Goal: Task Accomplishment & Management: Manage account settings

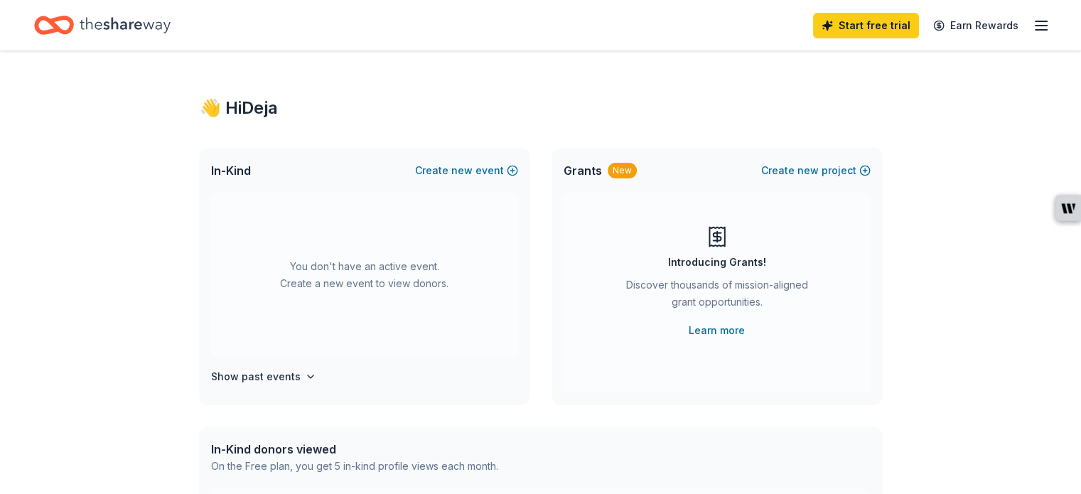
click at [1033, 19] on icon "button" at bounding box center [1041, 25] width 17 height 17
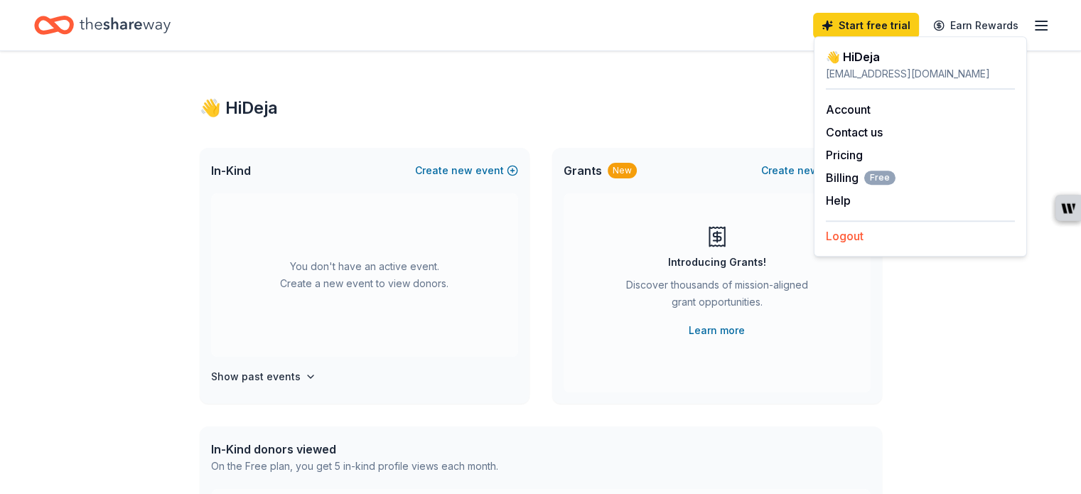
click at [856, 238] on button "Logout" at bounding box center [845, 236] width 38 height 17
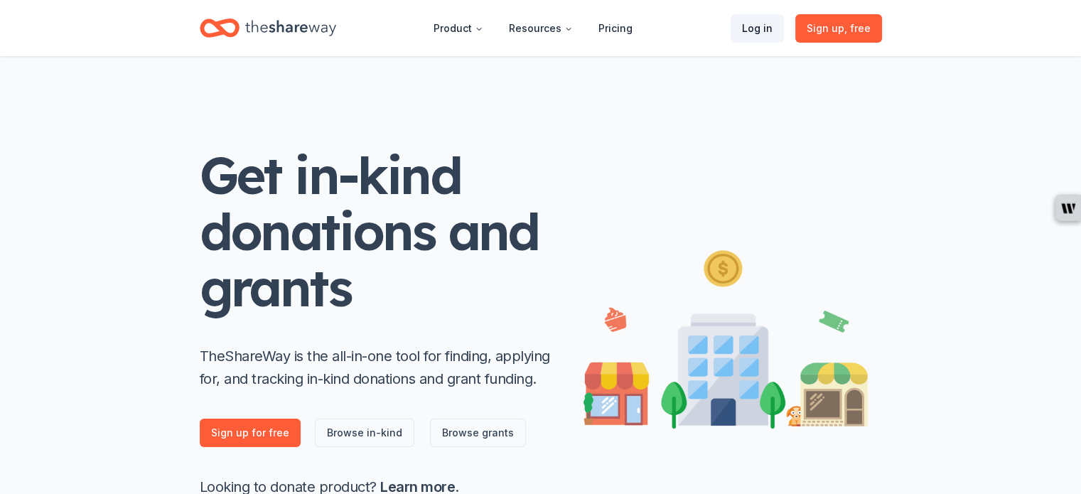
click at [762, 33] on link "Log in" at bounding box center [757, 28] width 53 height 28
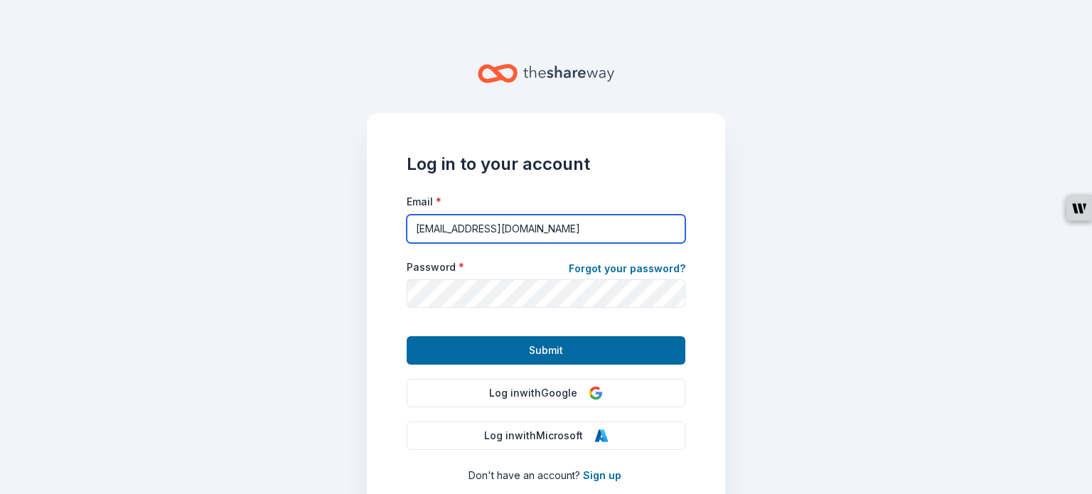
click at [592, 228] on input "[EMAIL_ADDRESS][DOMAIN_NAME]" at bounding box center [546, 229] width 279 height 28
type input "[EMAIL_ADDRESS][DOMAIN_NAME]"
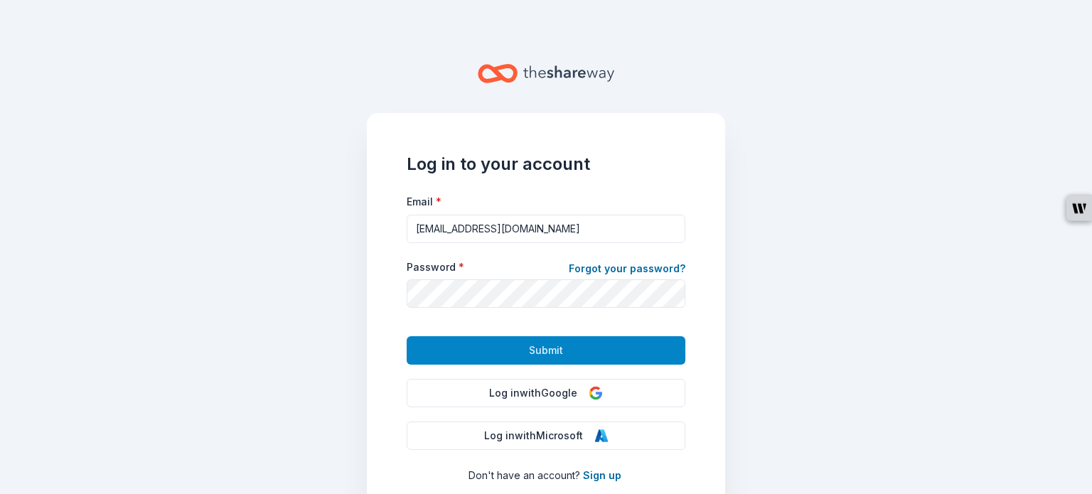
click at [557, 355] on button "Submit" at bounding box center [546, 350] width 279 height 28
click at [564, 351] on button "Submit" at bounding box center [546, 350] width 279 height 28
click at [542, 353] on span "Submit" at bounding box center [546, 350] width 34 height 17
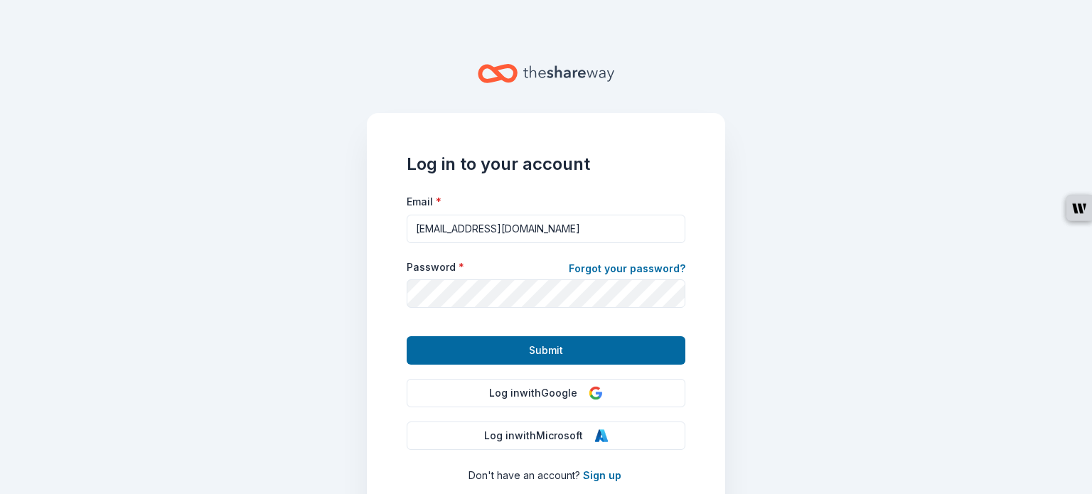
click at [703, 324] on div "Log in to your account Email * [EMAIL_ADDRESS][DOMAIN_NAME] Password * Forgot y…" at bounding box center [546, 335] width 358 height 445
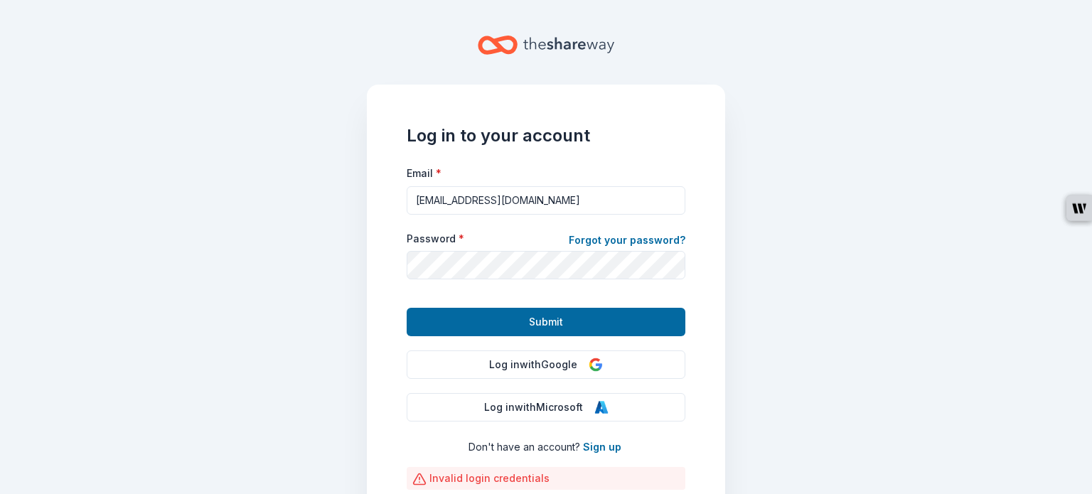
scroll to position [115, 0]
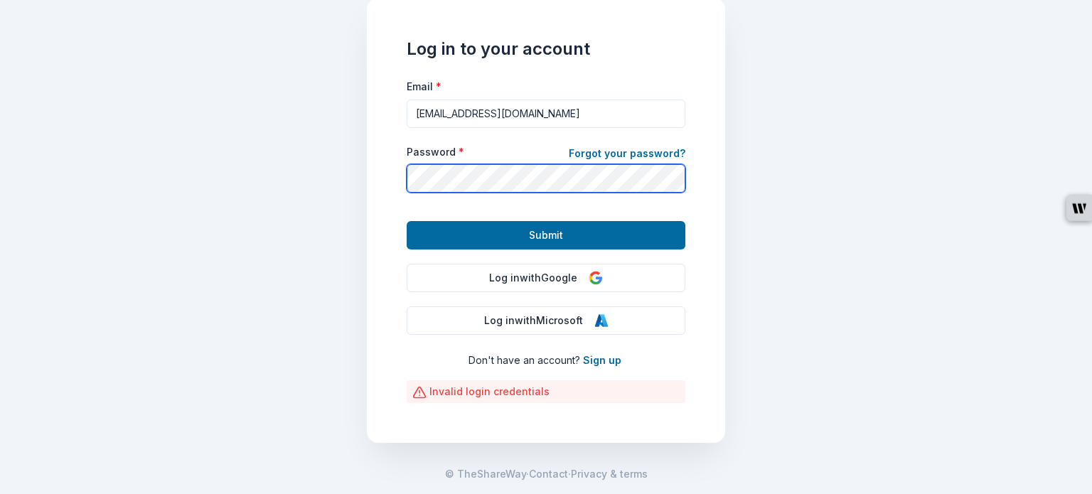
click at [407, 221] on button "Submit" at bounding box center [546, 235] width 279 height 28
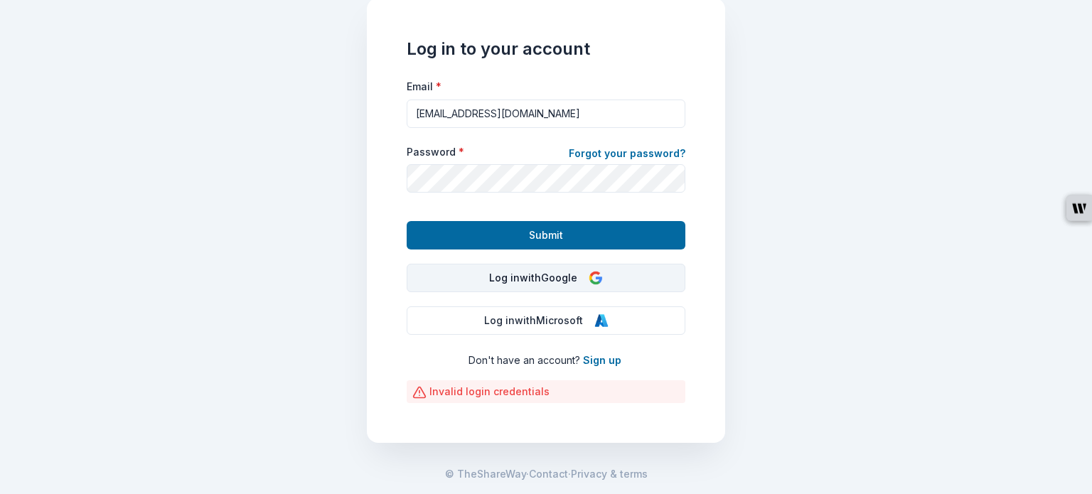
click at [451, 279] on button "Log in with Google" at bounding box center [546, 278] width 279 height 28
